Goal: Information Seeking & Learning: Find specific fact

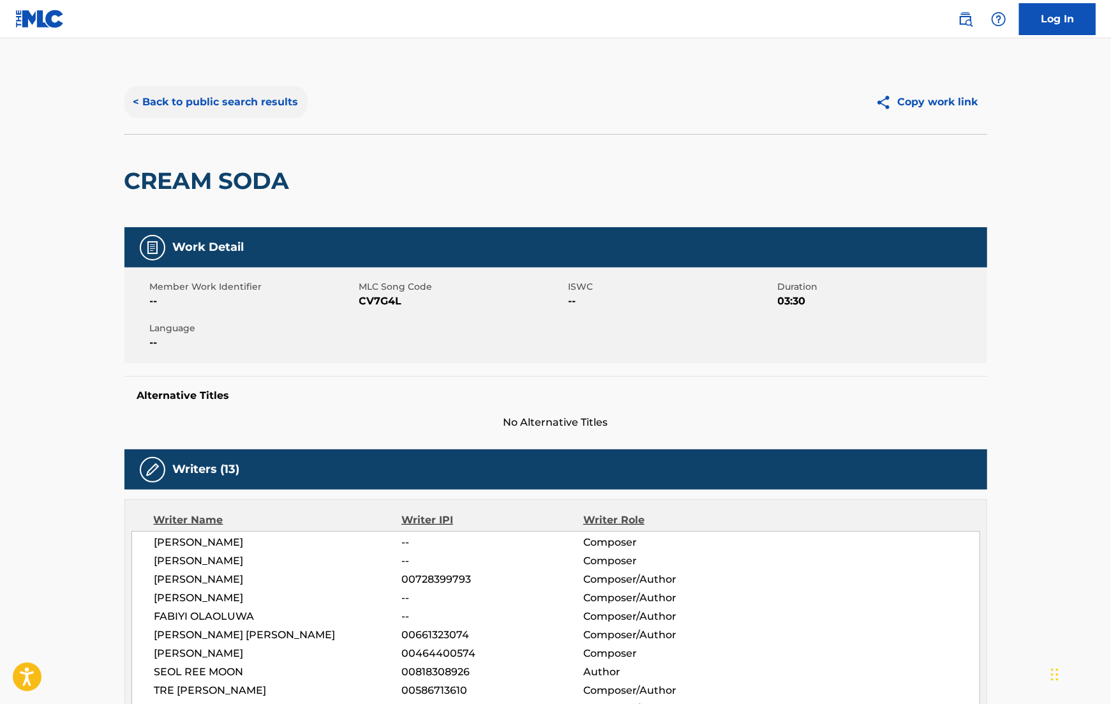
click at [224, 112] on button "< Back to public search results" at bounding box center [215, 102] width 183 height 32
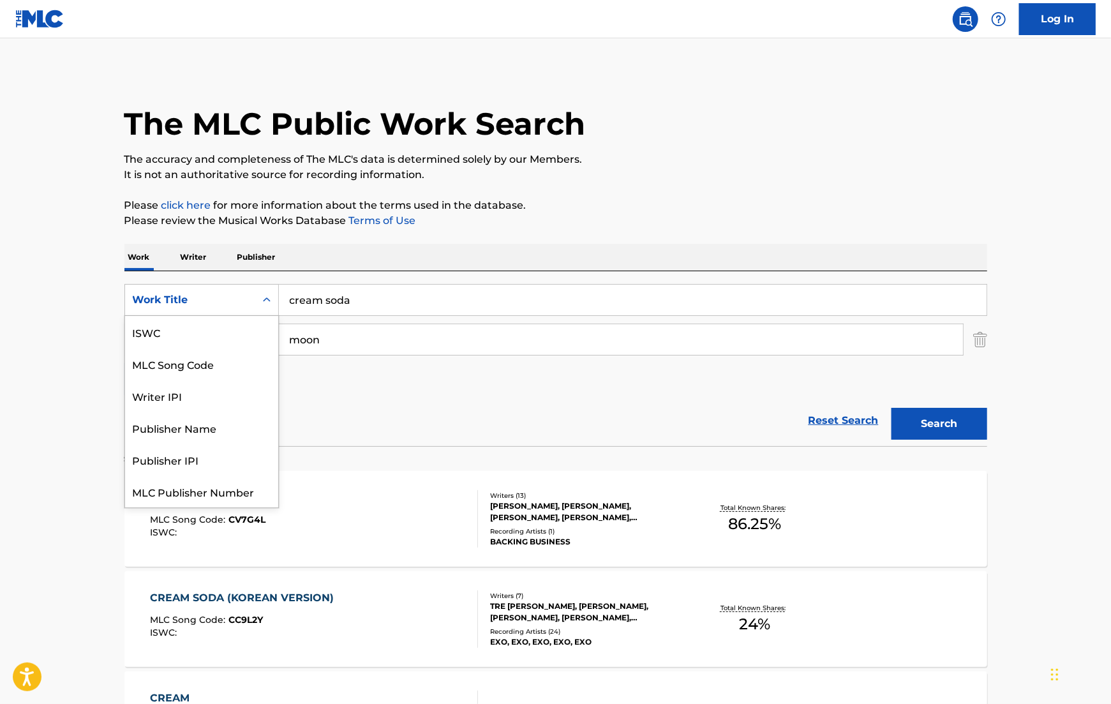
click at [258, 301] on div "Search Form" at bounding box center [266, 299] width 23 height 23
click at [213, 339] on div "MLC Song Code" at bounding box center [201, 332] width 153 height 32
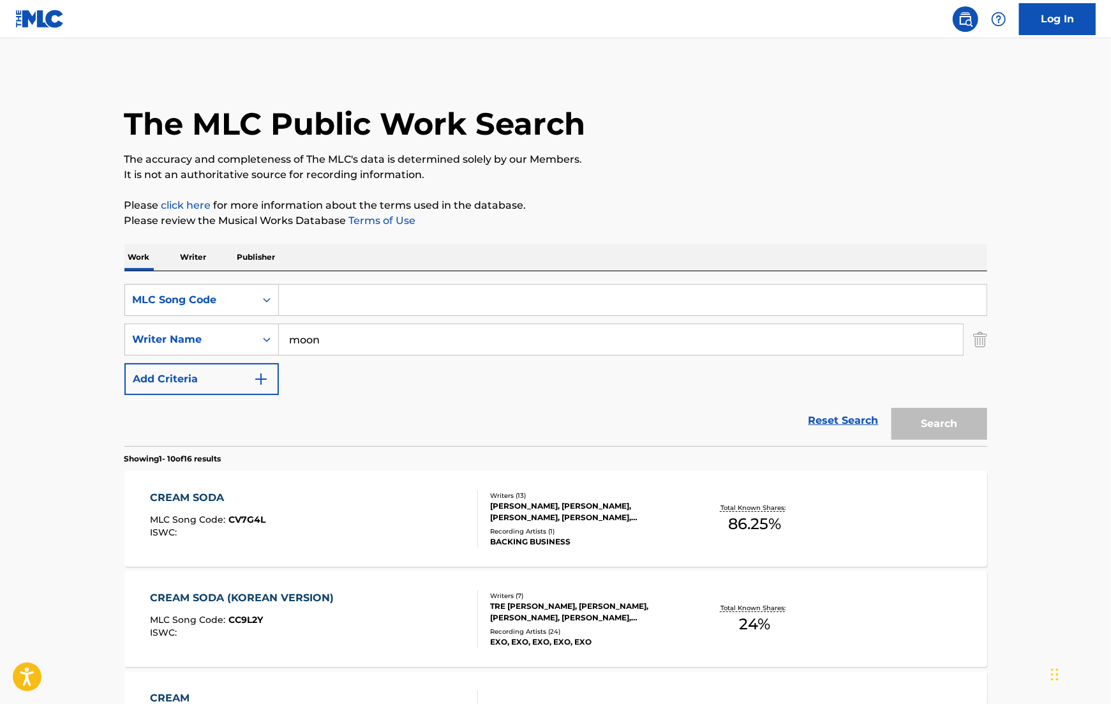
click at [354, 307] on input "Search Form" at bounding box center [633, 300] width 708 height 31
paste input "CJ6GG7"
type input "CJ6GG7"
drag, startPoint x: 348, startPoint y: 339, endPoint x: 121, endPoint y: 337, distance: 227.8
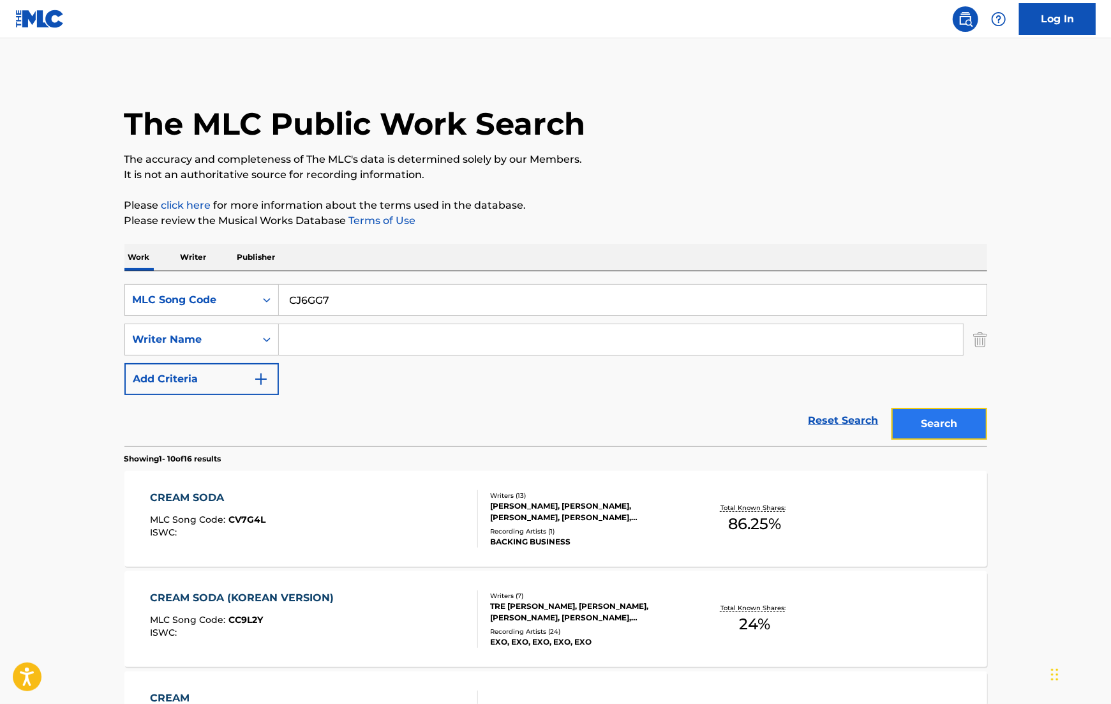
click at [960, 419] on button "Search" at bounding box center [939, 424] width 96 height 32
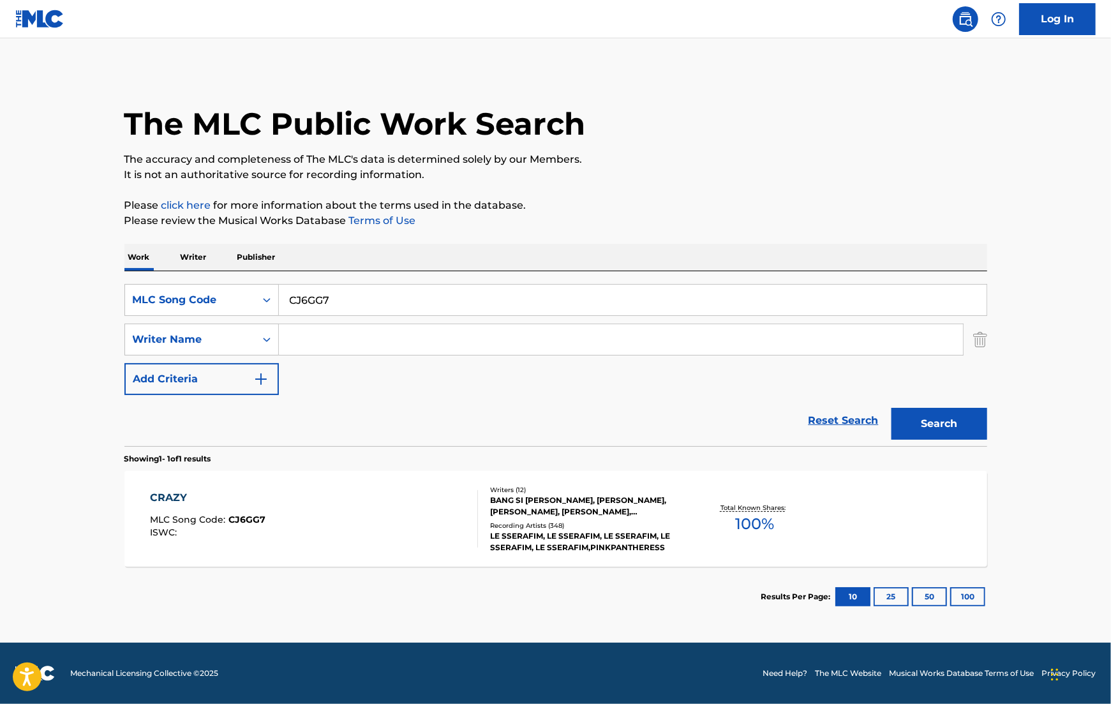
click at [541, 502] on div "BANG SI [PERSON_NAME], [PERSON_NAME], [PERSON_NAME], [PERSON_NAME], [PERSON_NAM…" at bounding box center [586, 505] width 193 height 23
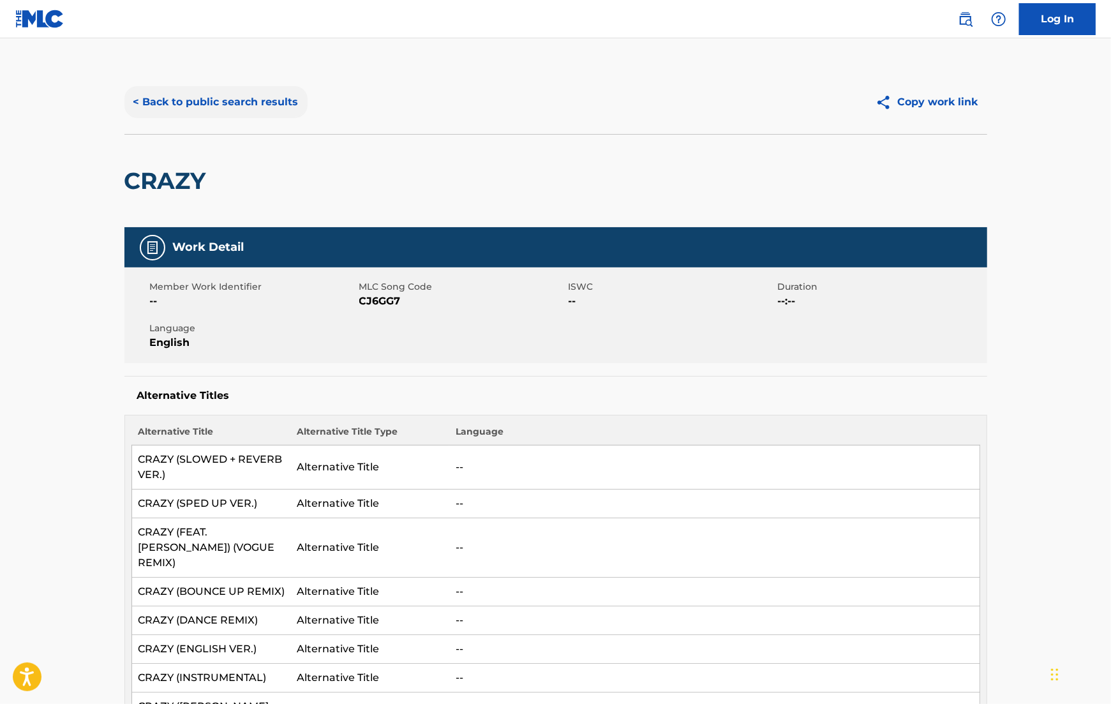
click at [232, 115] on button "< Back to public search results" at bounding box center [215, 102] width 183 height 32
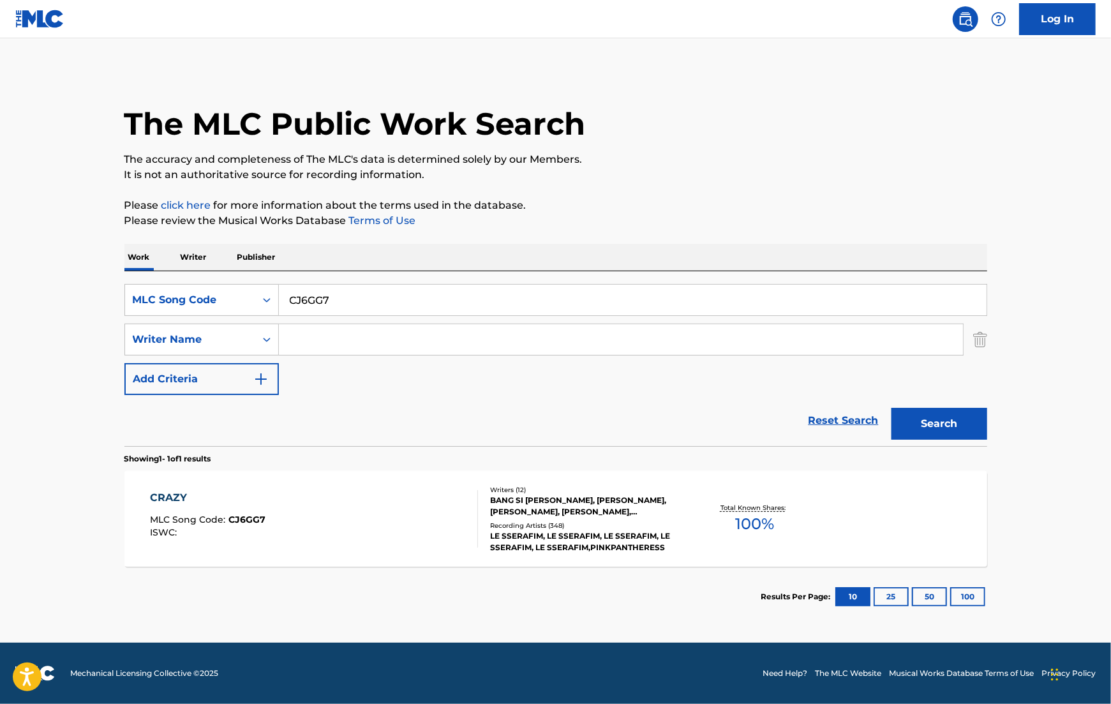
click at [377, 295] on input "CJ6GG7" at bounding box center [633, 300] width 708 height 31
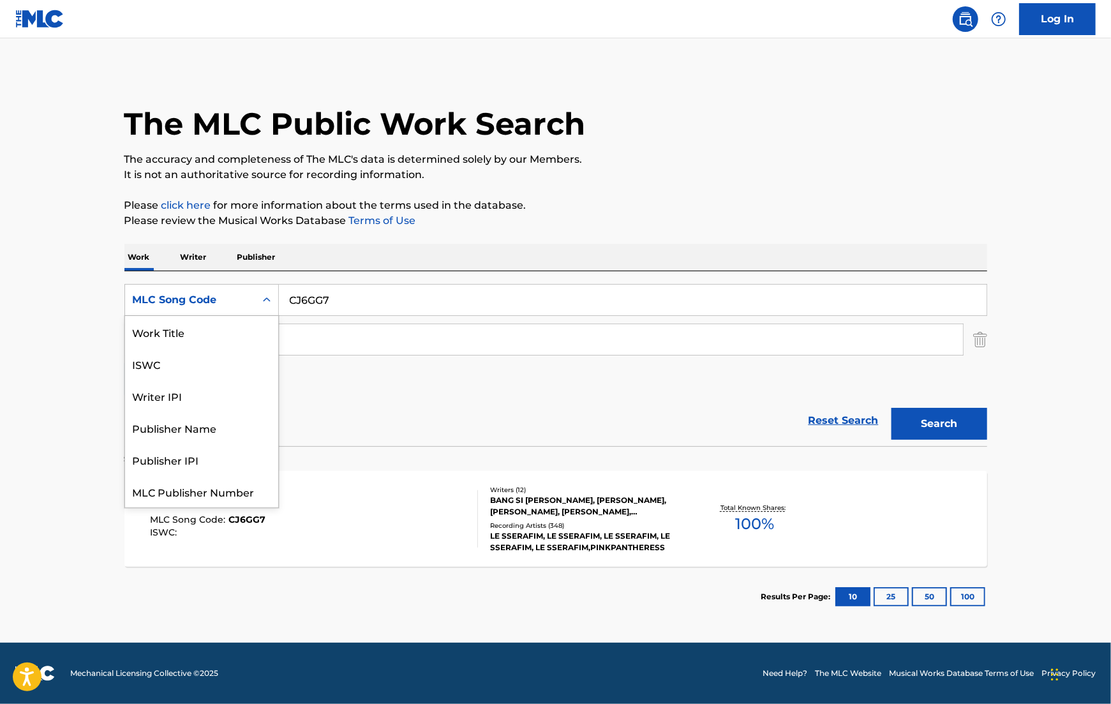
click at [251, 308] on div "MLC Song Code" at bounding box center [190, 300] width 130 height 24
click at [200, 338] on div "Work Title" at bounding box center [201, 332] width 153 height 32
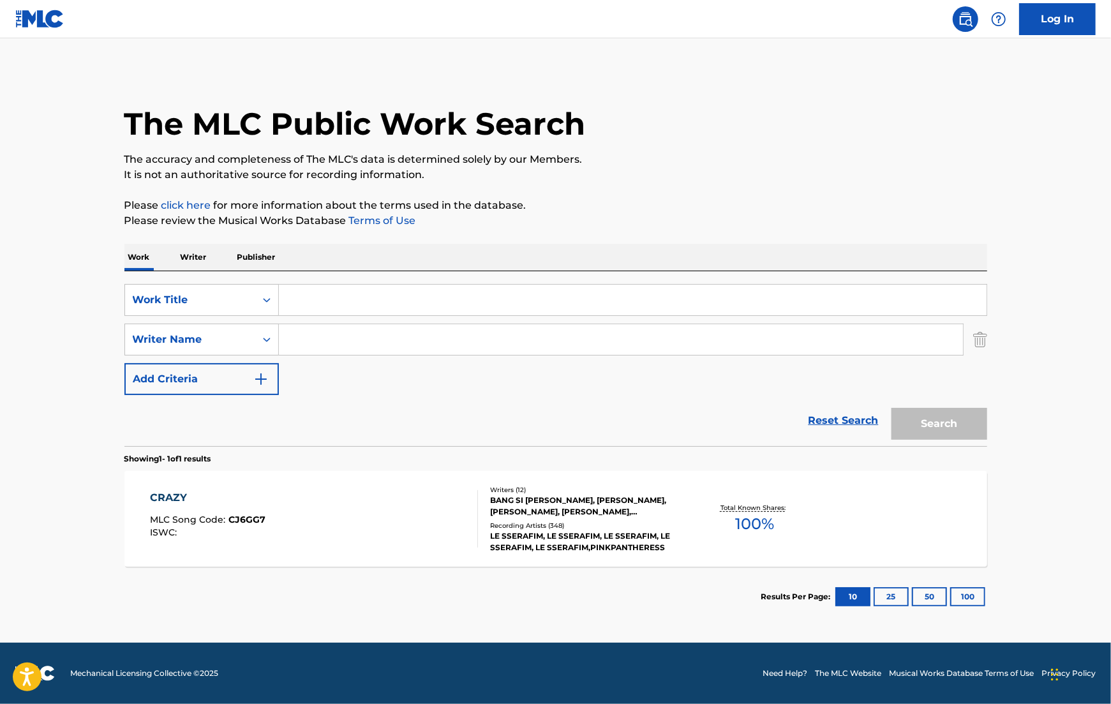
click at [374, 308] on input "Search Form" at bounding box center [633, 300] width 708 height 31
type input "unforgiven"
click at [356, 345] on input "Search Form" at bounding box center [621, 339] width 684 height 31
type input "gukko"
click at [891, 408] on button "Search" at bounding box center [939, 424] width 96 height 32
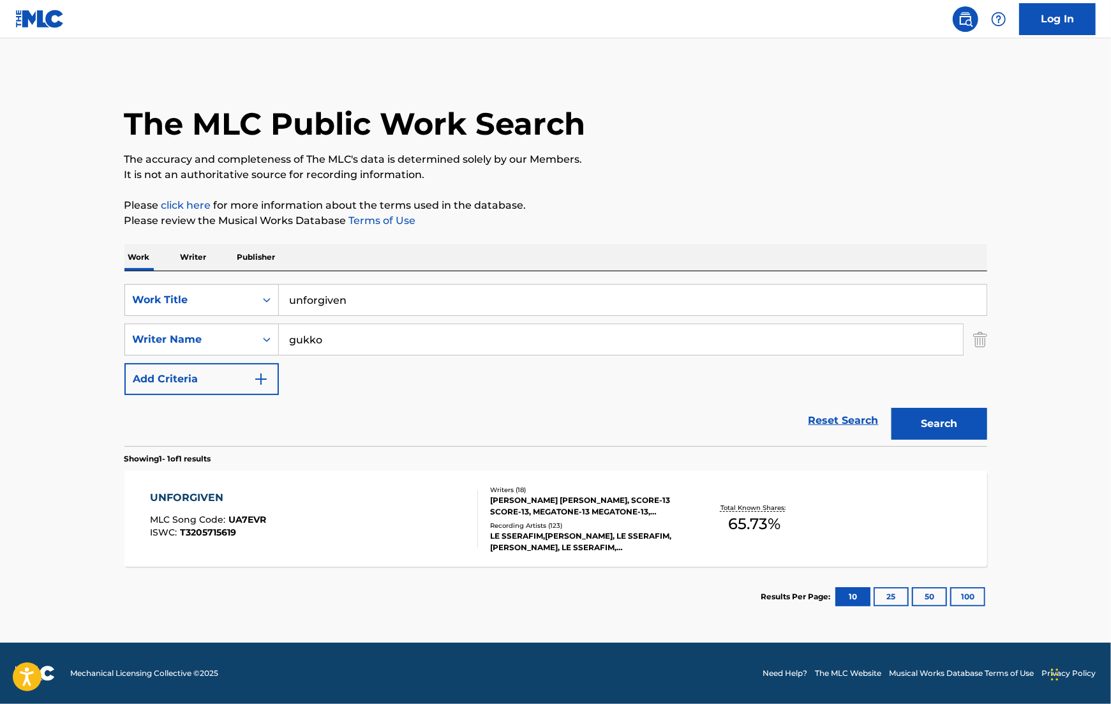
click at [615, 508] on div "[PERSON_NAME] [PERSON_NAME], SCORE-13 SCORE-13, MEGATONE-13 MEGATONE-13, [PERSO…" at bounding box center [586, 505] width 193 height 23
